Goal: Task Accomplishment & Management: Understand process/instructions

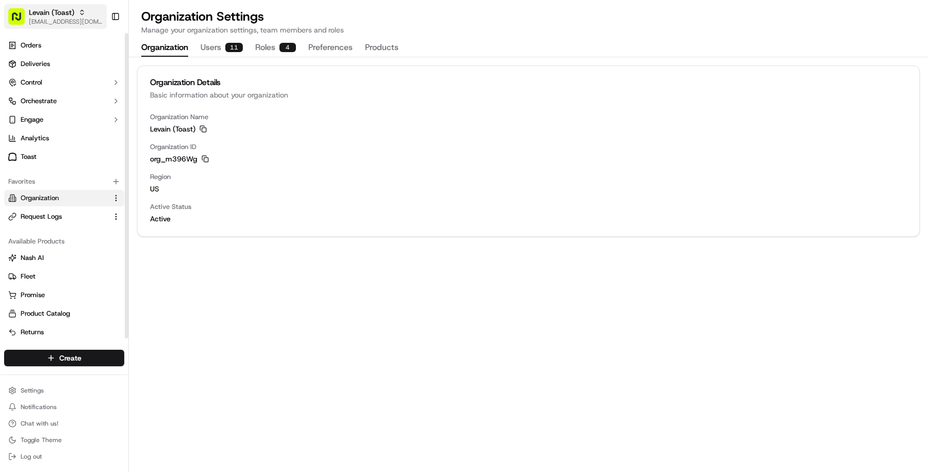
click at [60, 14] on span "Levain (Toast)" at bounding box center [51, 12] width 45 height 10
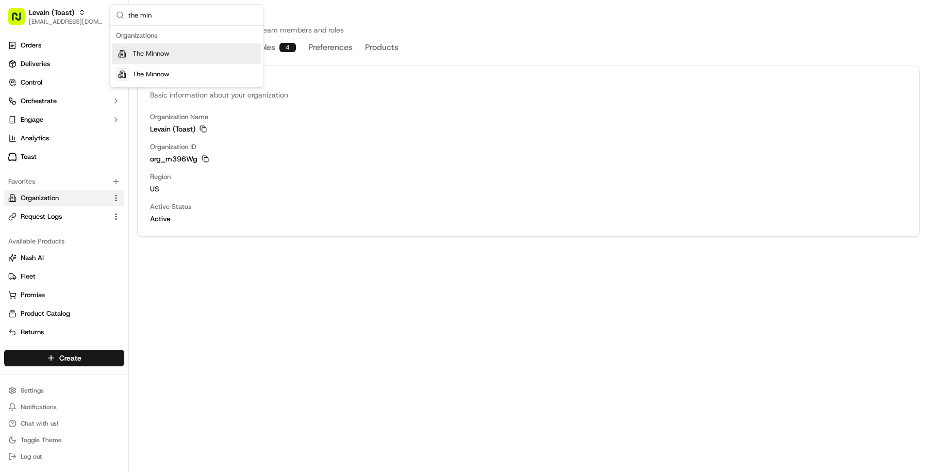
type input "the min"
click at [142, 50] on span "The Minnow" at bounding box center [151, 53] width 37 height 9
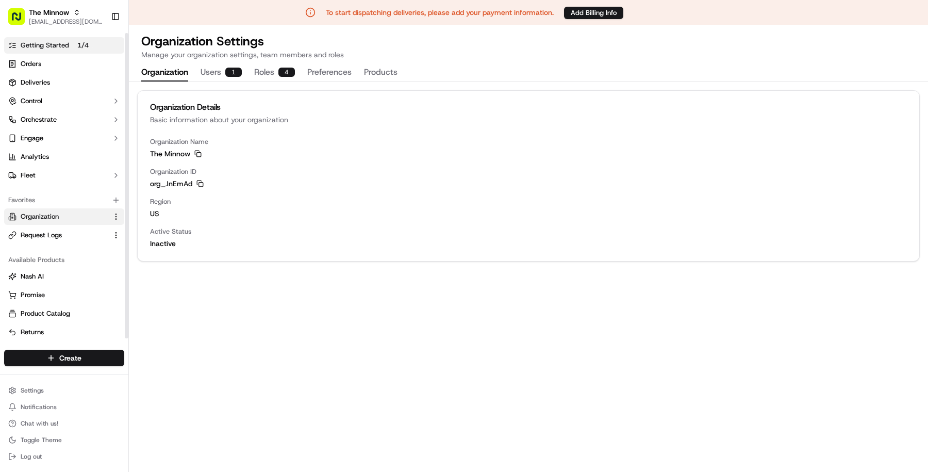
click at [70, 42] on link "Getting Started 1 / 4" at bounding box center [64, 45] width 120 height 17
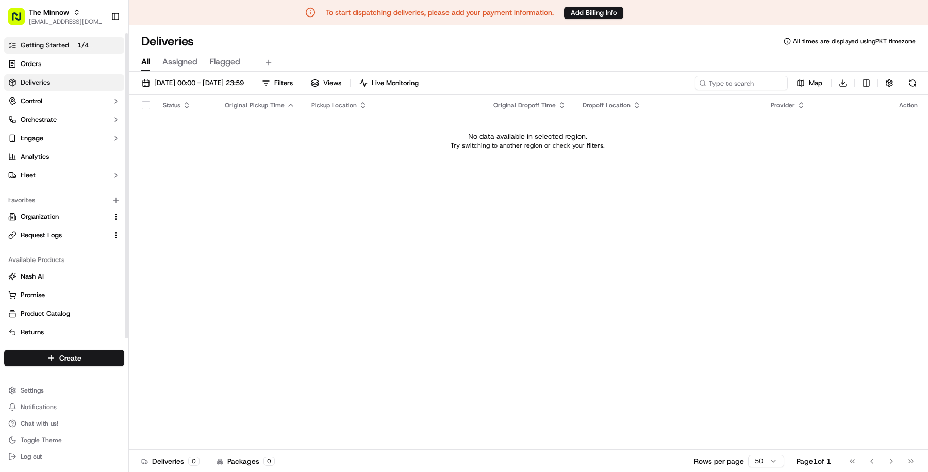
click at [91, 43] on p "1 / 4" at bounding box center [83, 45] width 20 height 11
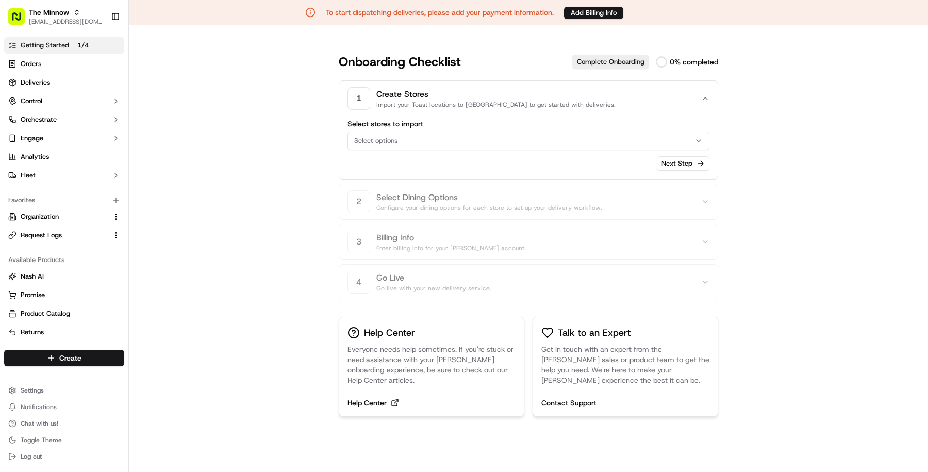
click at [469, 133] on button "Select options" at bounding box center [529, 141] width 362 height 19
click at [836, 230] on html "To start dispatching deliveries, please add your payment information. Add Billi…" at bounding box center [464, 236] width 928 height 472
click at [634, 140] on div "Select options" at bounding box center [528, 140] width 357 height 9
click at [804, 170] on html "To start dispatching deliveries, please add your payment information. Add Billi…" at bounding box center [464, 236] width 928 height 472
click at [520, 222] on div "1 Create Stores Import your Toast locations to Nash to get started with deliver…" at bounding box center [529, 190] width 380 height 220
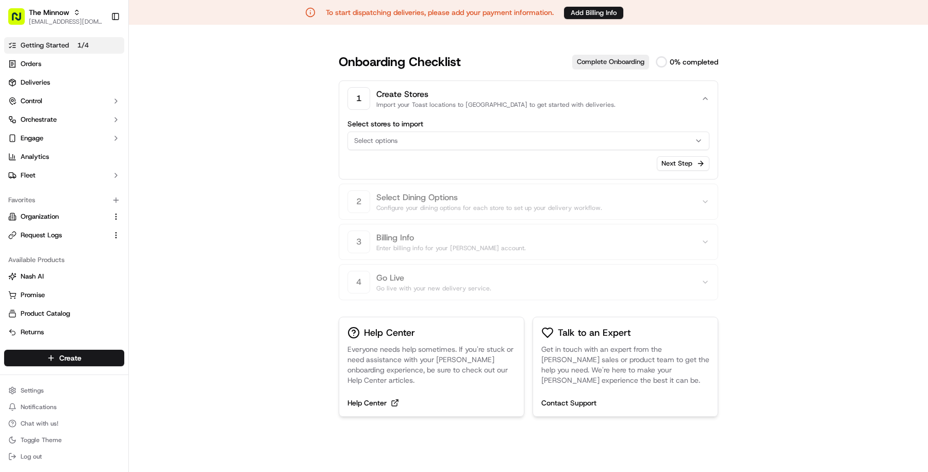
click at [548, 129] on div "Select stores to import Select options" at bounding box center [529, 135] width 362 height 30
click at [547, 137] on div "Select options" at bounding box center [528, 140] width 357 height 9
click at [389, 197] on button "Clear" at bounding box center [384, 200] width 71 height 14
click at [545, 178] on html "To start dispatching deliveries, please add your payment information. Add Billi…" at bounding box center [464, 236] width 928 height 472
click at [460, 133] on button "Select options" at bounding box center [529, 141] width 362 height 19
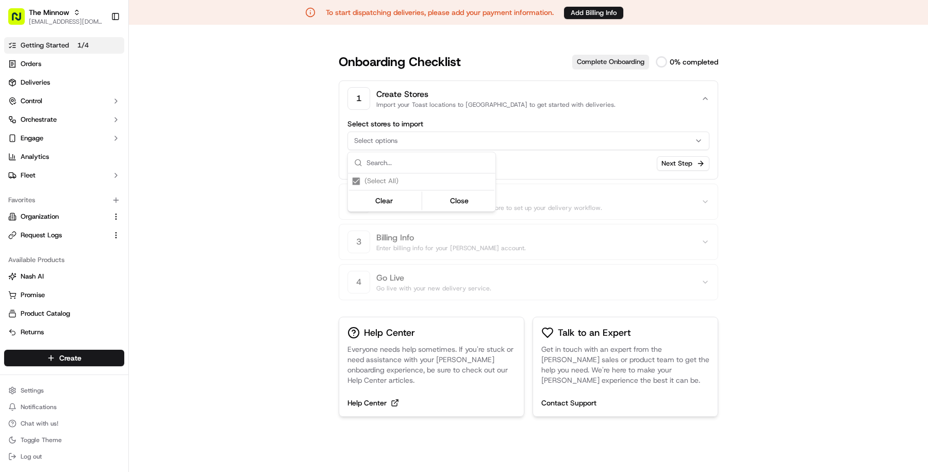
click at [571, 194] on html "To start dispatching deliveries, please add your payment information. Add Billi…" at bounding box center [464, 236] width 928 height 472
click at [86, 37] on link "Getting Started 1 / 4" at bounding box center [64, 45] width 120 height 17
